Goal: Task Accomplishment & Management: Use online tool/utility

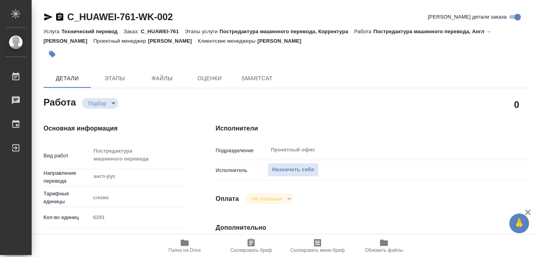
type textarea "x"
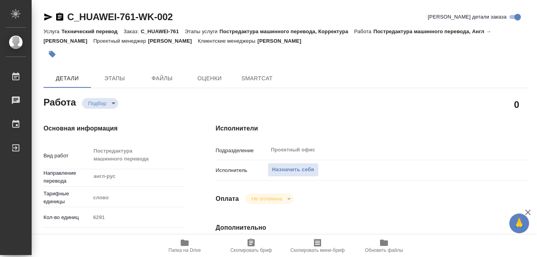
type textarea "x"
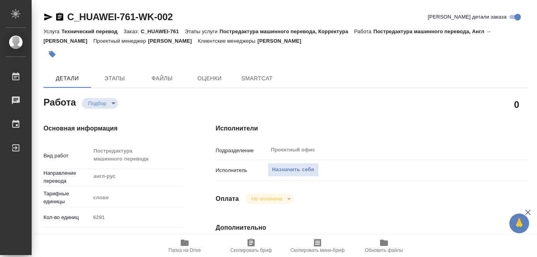
type textarea "x"
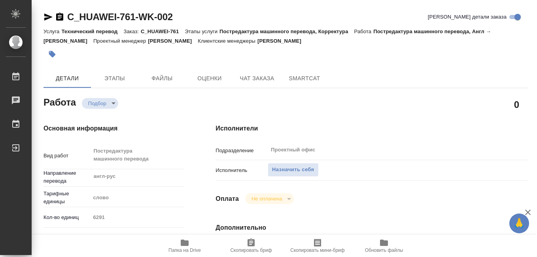
type textarea "x"
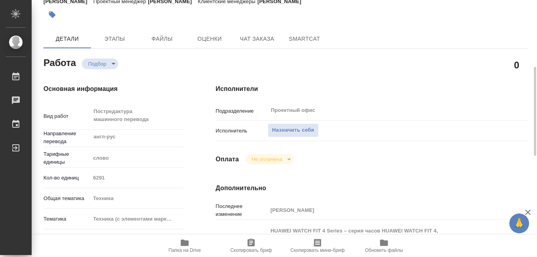
scroll to position [79, 0]
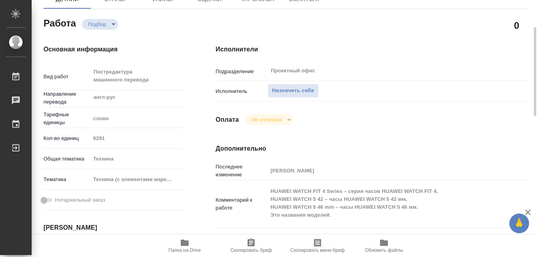
type textarea "x"
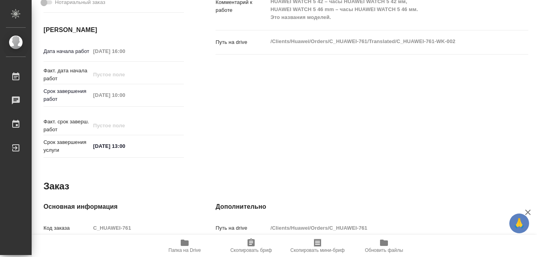
scroll to position [484, 0]
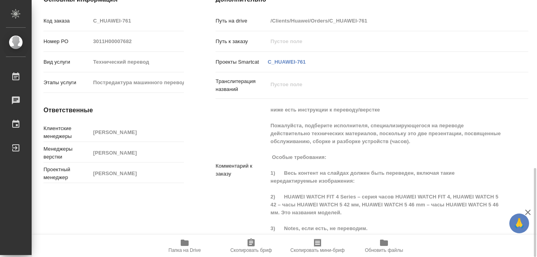
click at [185, 243] on icon "button" at bounding box center [185, 242] width 8 height 6
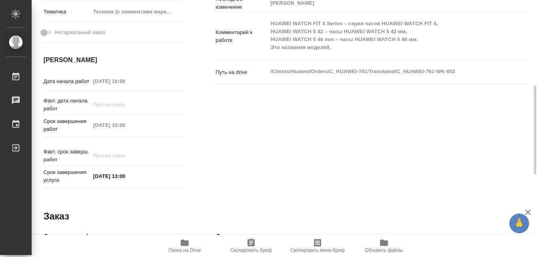
scroll to position [89, 0]
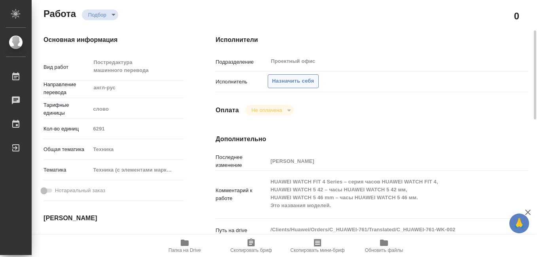
click at [296, 80] on span "Назначить себя" at bounding box center [293, 81] width 42 height 9
